Goal: Task Accomplishment & Management: Manage account settings

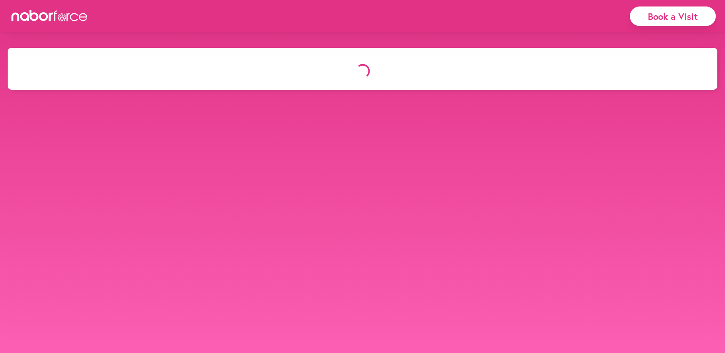
select select "*"
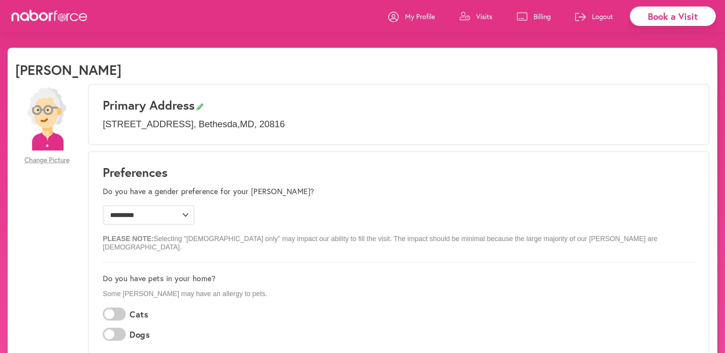
click at [478, 16] on p "Visits" at bounding box center [484, 16] width 16 height 9
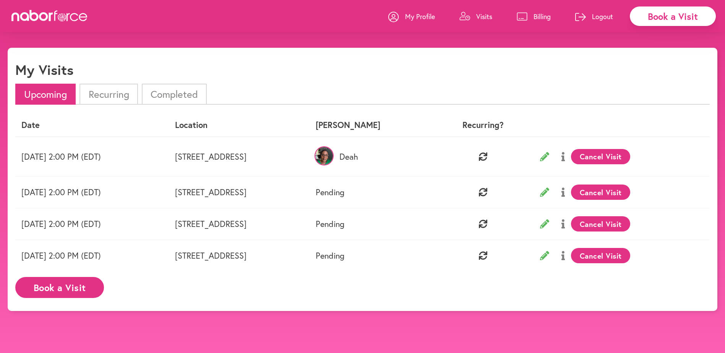
click at [630, 191] on button "Cancel Visit" at bounding box center [600, 191] width 59 height 15
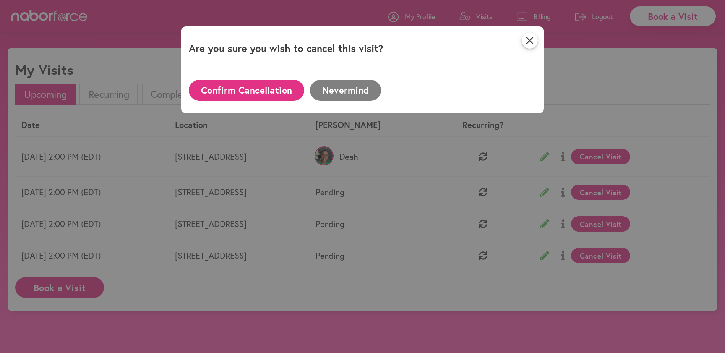
click at [257, 88] on button "Confirm Cancellation" at bounding box center [246, 90] width 115 height 21
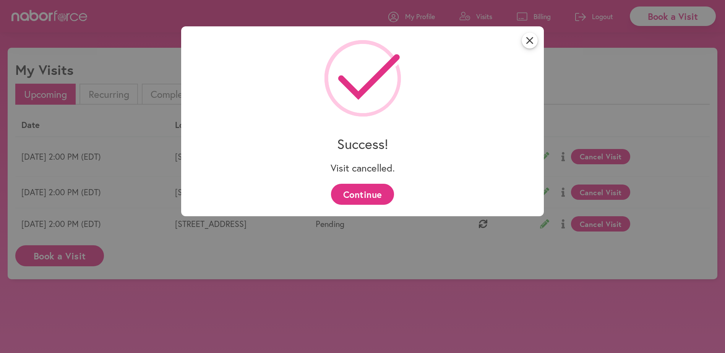
click at [371, 197] on button "Continue" at bounding box center [362, 194] width 63 height 21
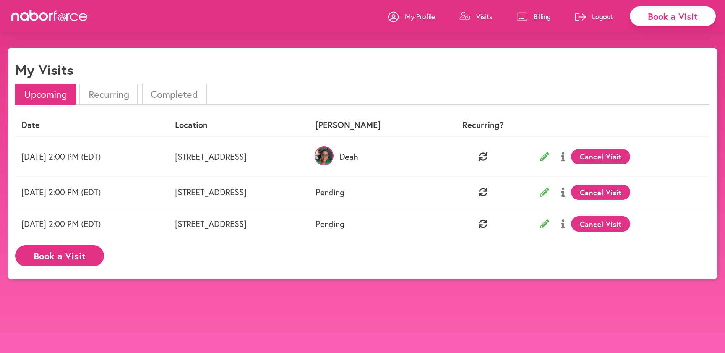
click at [622, 190] on button "Cancel Visit" at bounding box center [600, 191] width 59 height 15
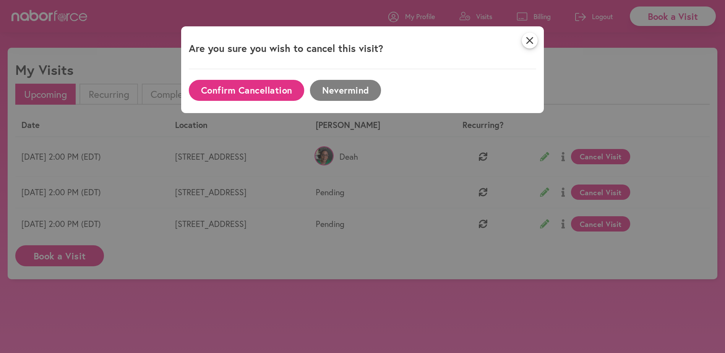
click at [266, 89] on button "Confirm Cancellation" at bounding box center [246, 90] width 115 height 21
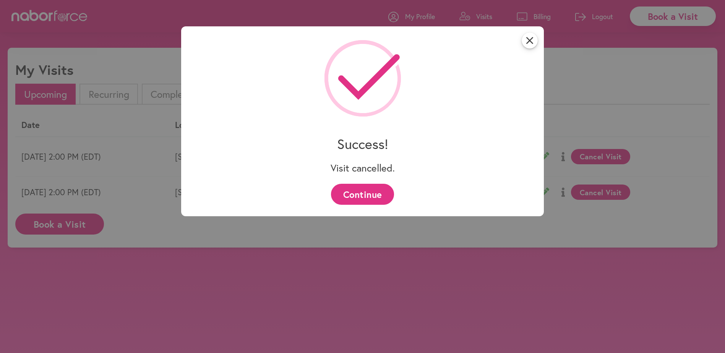
click at [359, 191] on button "Continue" at bounding box center [362, 194] width 63 height 21
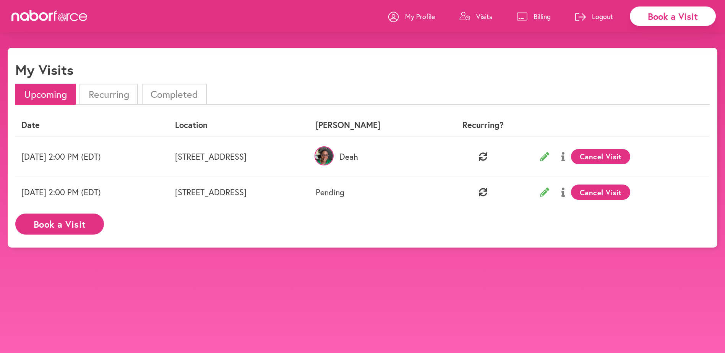
click at [630, 193] on button "Cancel Visit" at bounding box center [600, 191] width 59 height 15
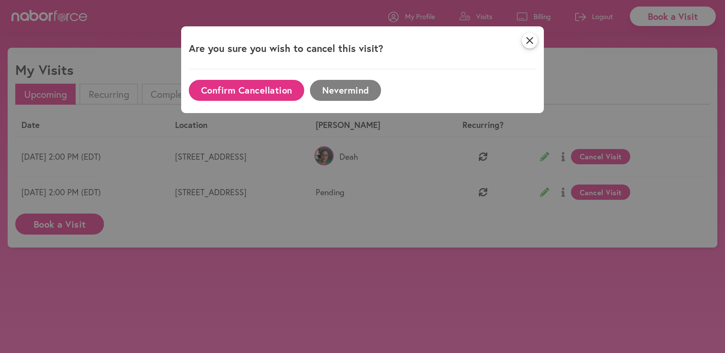
click at [257, 92] on button "Confirm Cancellation" at bounding box center [246, 90] width 115 height 21
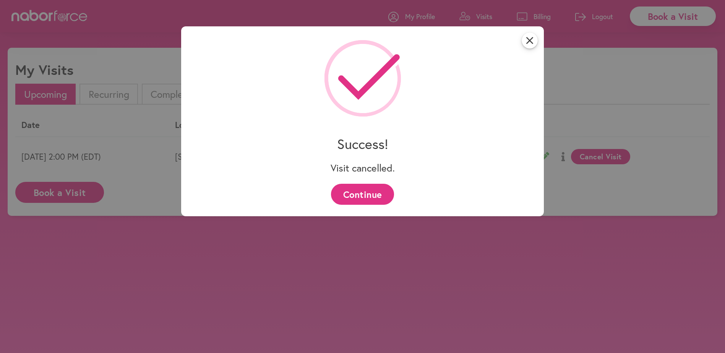
click at [364, 198] on button "Continue" at bounding box center [362, 194] width 63 height 21
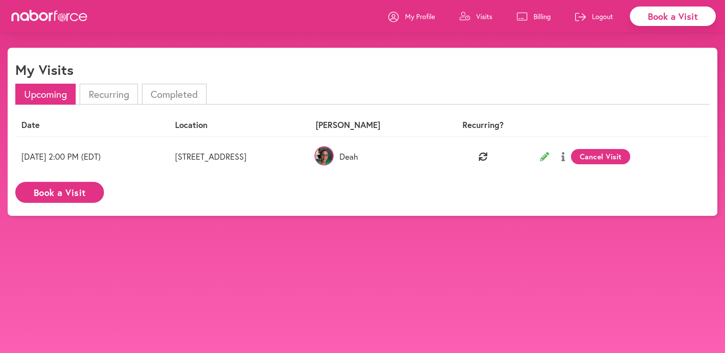
click at [101, 89] on li "Recurring" at bounding box center [108, 94] width 58 height 21
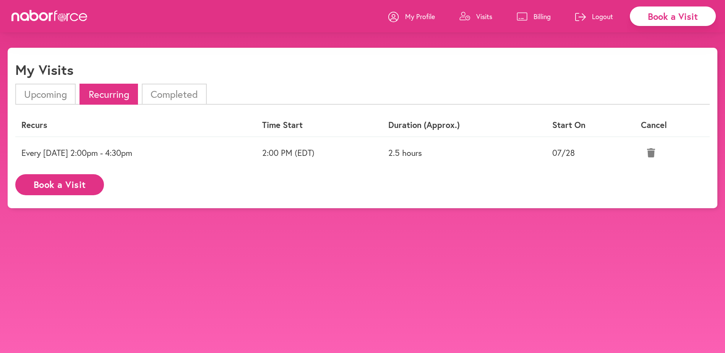
click at [543, 14] on p "Billing" at bounding box center [541, 16] width 17 height 9
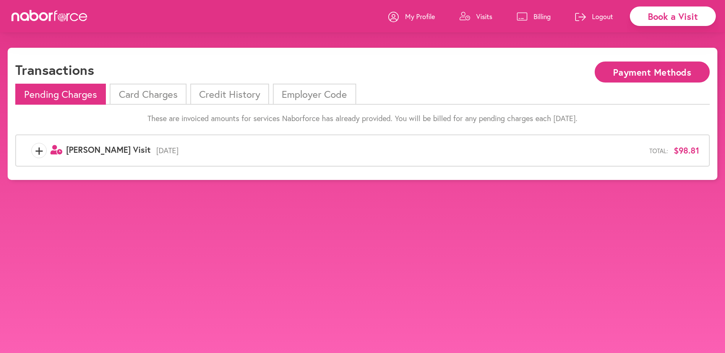
click at [417, 14] on p "My Profile" at bounding box center [420, 16] width 30 height 9
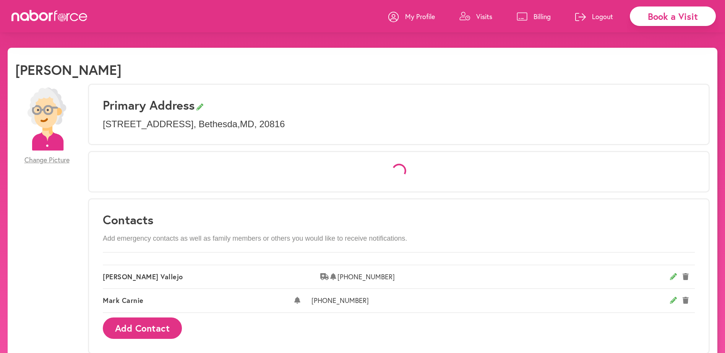
select select "*"
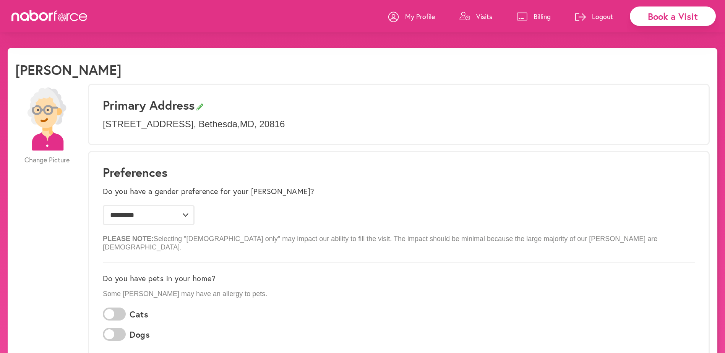
click at [476, 17] on p "Visits" at bounding box center [484, 16] width 16 height 9
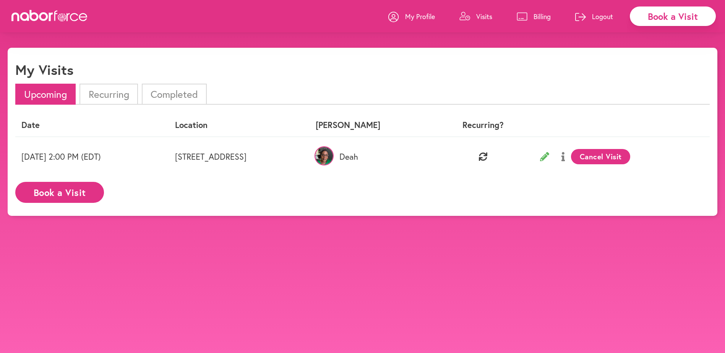
click at [333, 157] on img at bounding box center [323, 155] width 19 height 19
click at [333, 160] on img at bounding box center [323, 155] width 19 height 19
click at [432, 157] on p "Deah" at bounding box center [374, 157] width 117 height 10
click at [178, 95] on li "Completed" at bounding box center [174, 94] width 65 height 21
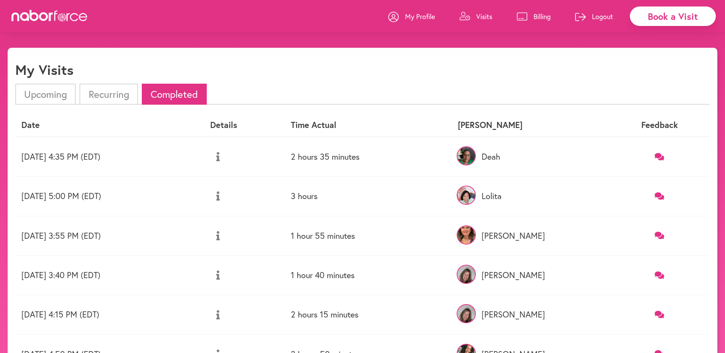
click at [476, 155] on img at bounding box center [465, 155] width 19 height 19
click at [563, 155] on p "Deah" at bounding box center [530, 157] width 145 height 10
click at [481, 14] on p "Visits" at bounding box center [484, 16] width 16 height 9
click at [47, 97] on li "Upcoming" at bounding box center [45, 94] width 60 height 21
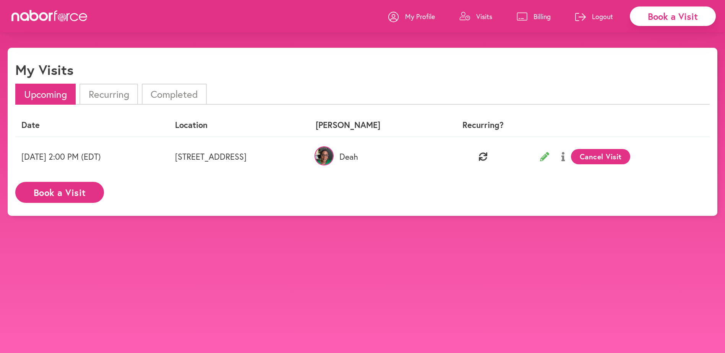
click at [429, 16] on p "My Profile" at bounding box center [420, 16] width 30 height 9
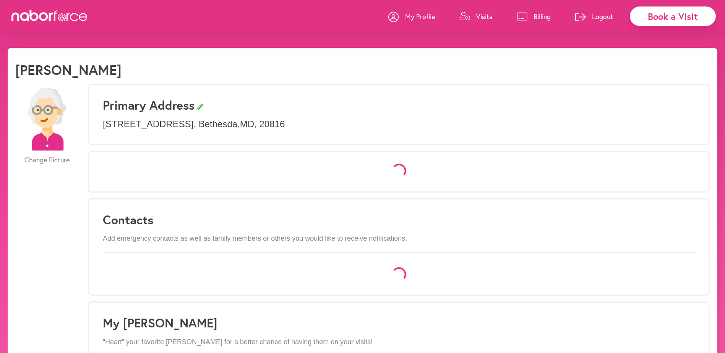
select select "*"
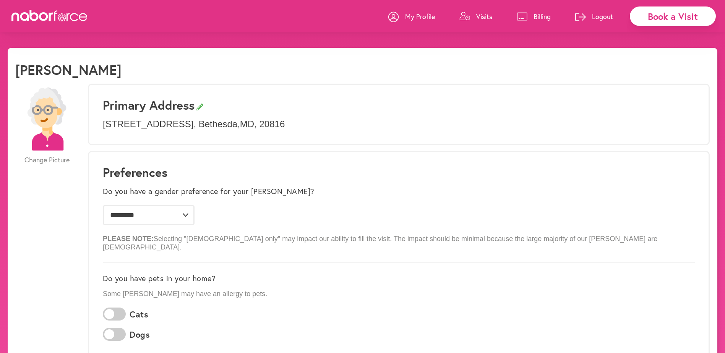
click at [608, 13] on p "Logout" at bounding box center [602, 16] width 21 height 9
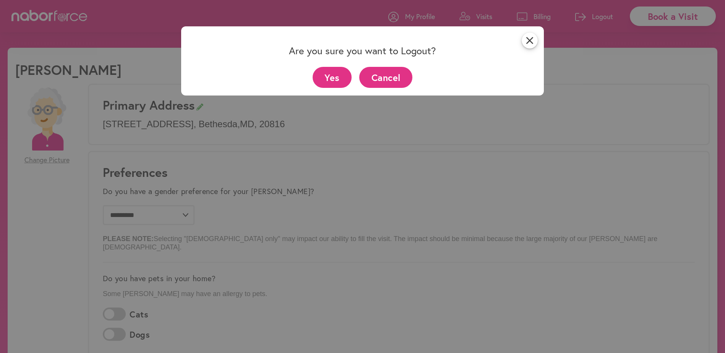
click at [337, 79] on button "Yes" at bounding box center [331, 77] width 39 height 21
